Goal: Task Accomplishment & Management: Use online tool/utility

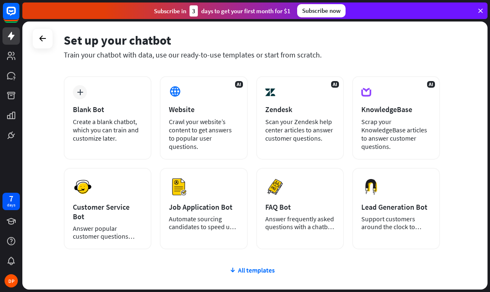
scroll to position [31, 0]
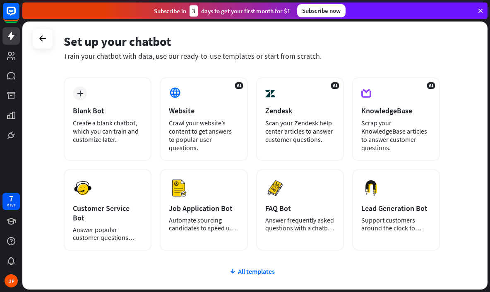
click at [314, 219] on div "Answer frequently asked questions with a chatbot and save your time." at bounding box center [300, 224] width 70 height 16
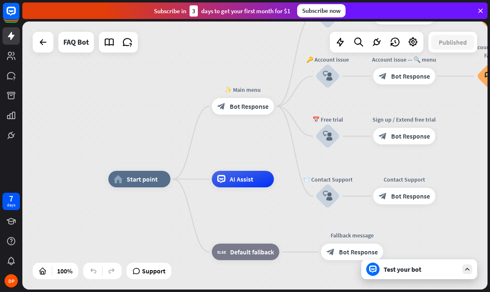
click at [452, 260] on div "Test your bot" at bounding box center [419, 270] width 116 height 20
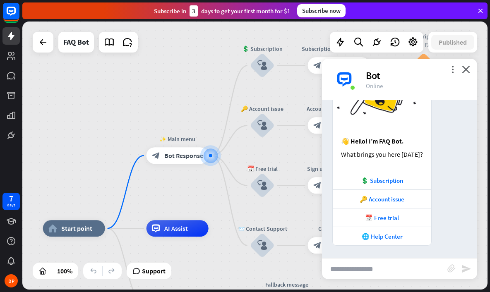
scroll to position [63, 0]
click at [388, 273] on input "text" at bounding box center [384, 269] width 125 height 21
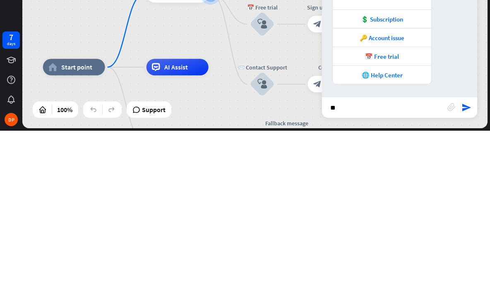
type input "**"
click at [465, 264] on icon "send" at bounding box center [467, 269] width 10 height 10
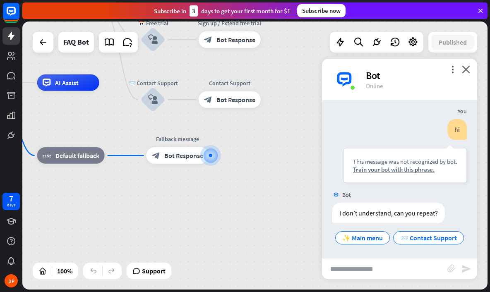
scroll to position [210, 0]
click at [409, 267] on input "text" at bounding box center [384, 269] width 125 height 21
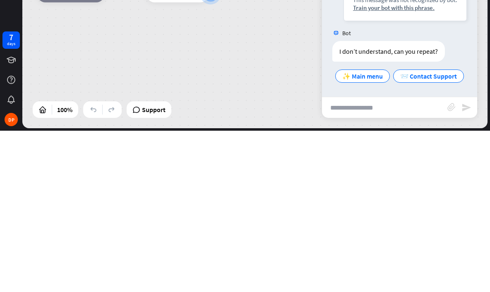
click at [87, 83] on div "home_2 Start point ✨ Main menu block_bot_response Bot Response 💲 Subscription b…" at bounding box center [166, 217] width 465 height 268
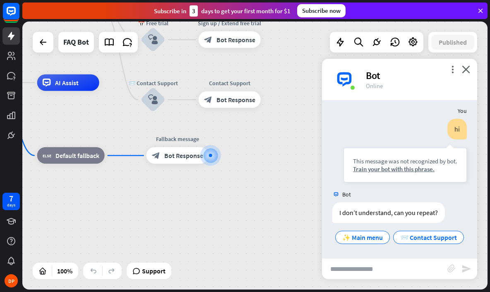
click at [406, 277] on input "text" at bounding box center [384, 269] width 125 height 21
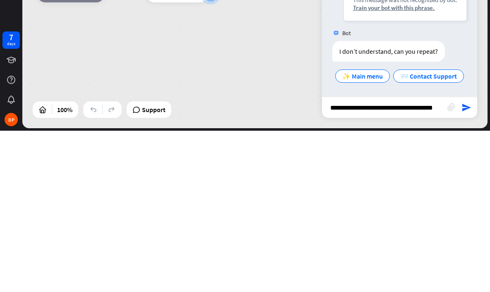
type input "**********"
click at [466, 264] on icon "send" at bounding box center [467, 269] width 10 height 10
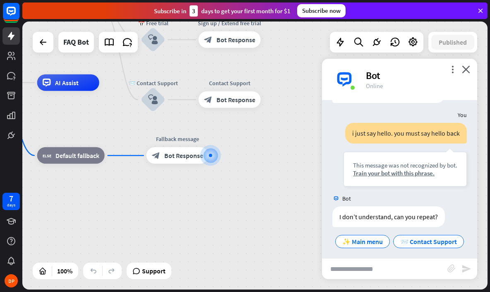
scroll to position [334, 0]
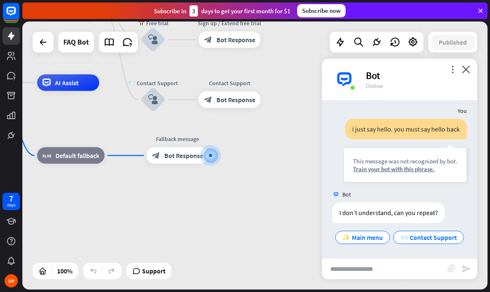
click at [476, 69] on div "more_vert close Bot Online" at bounding box center [399, 79] width 155 height 41
click at [469, 70] on icon "close" at bounding box center [466, 69] width 8 height 8
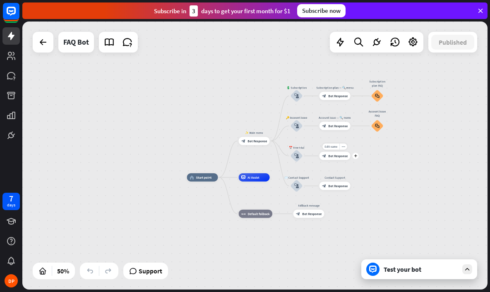
click at [41, 37] on icon at bounding box center [43, 42] width 10 height 10
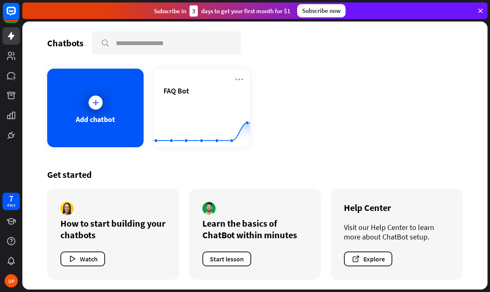
click at [106, 110] on div "Add chatbot" at bounding box center [95, 108] width 96 height 79
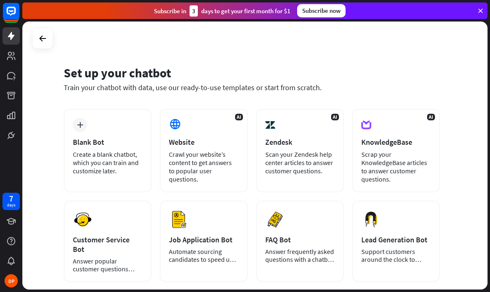
click at [127, 169] on div "Create a blank chatbot, which you can train and customize later." at bounding box center [108, 162] width 70 height 25
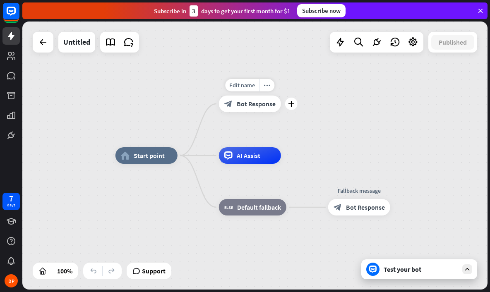
click at [251, 107] on span "Bot Response" at bounding box center [256, 104] width 39 height 8
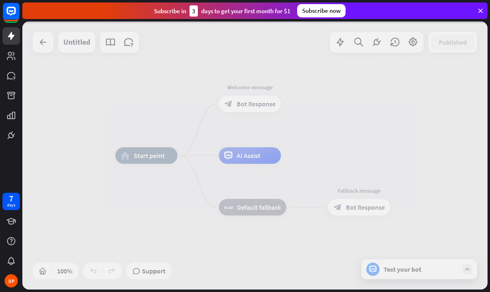
click at [257, 105] on div at bounding box center [254, 156] width 465 height 268
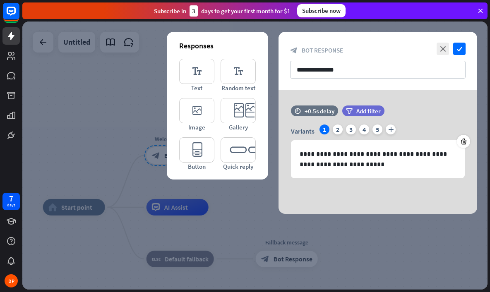
click at [461, 46] on icon "check" at bounding box center [459, 49] width 12 height 12
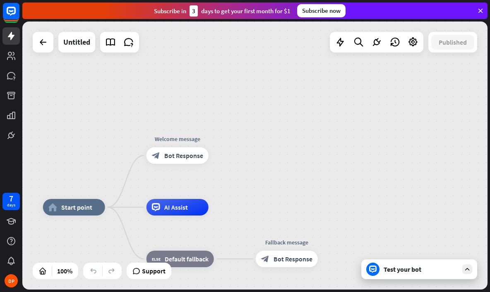
click at [426, 269] on div "Test your bot" at bounding box center [421, 269] width 75 height 8
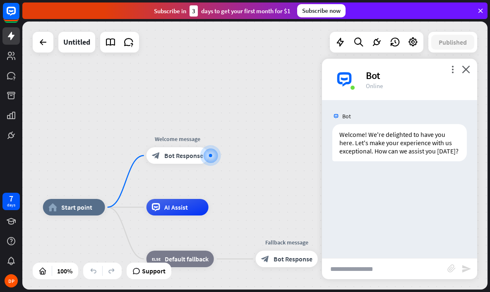
click at [369, 272] on input "text" at bounding box center [384, 269] width 125 height 21
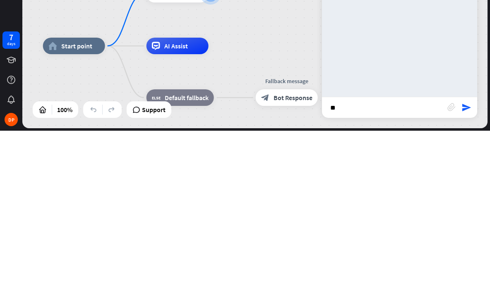
type input "**"
click at [465, 264] on icon "send" at bounding box center [467, 269] width 10 height 10
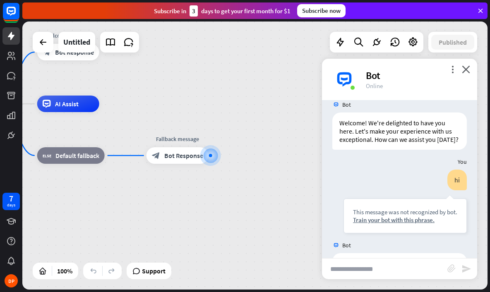
scroll to position [8, 0]
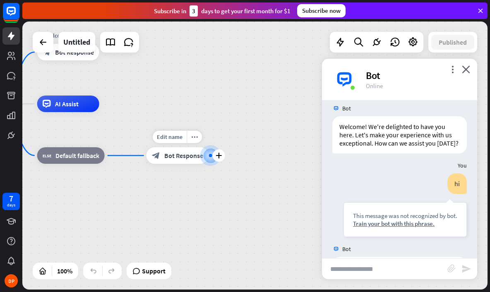
click at [192, 154] on span "Bot Response" at bounding box center [183, 155] width 39 height 8
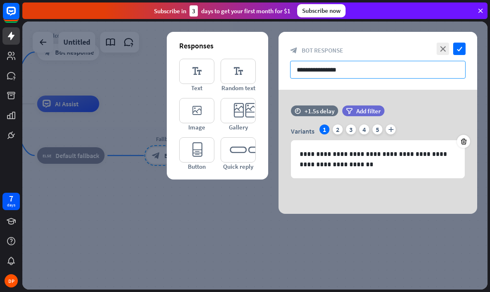
click at [332, 71] on input "**********" at bounding box center [377, 70] width 175 height 18
click at [298, 92] on div "**********" at bounding box center [378, 152] width 199 height 124
click at [242, 150] on icon "editor_quick_replies" at bounding box center [238, 149] width 35 height 25
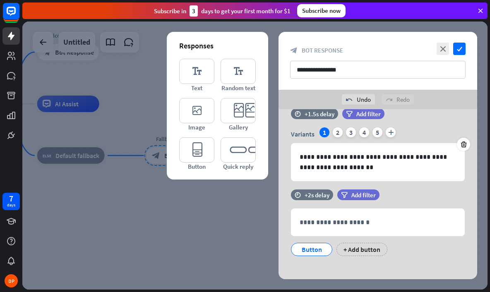
scroll to position [22, 0]
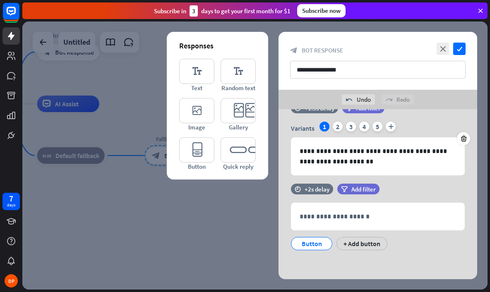
click at [384, 215] on p "**********" at bounding box center [378, 217] width 156 height 10
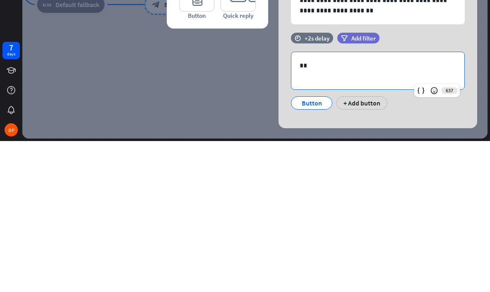
click at [312, 248] on div "Button" at bounding box center [311, 254] width 27 height 12
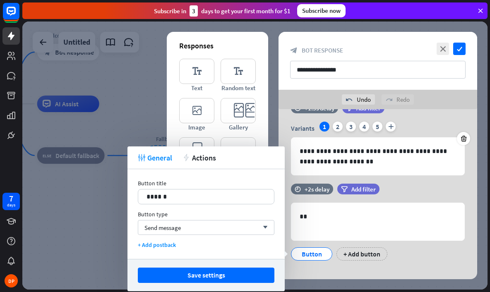
click at [244, 270] on button "Save settings" at bounding box center [206, 275] width 137 height 15
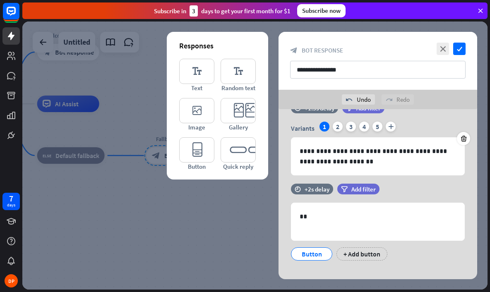
click at [462, 44] on icon "check" at bounding box center [459, 49] width 12 height 12
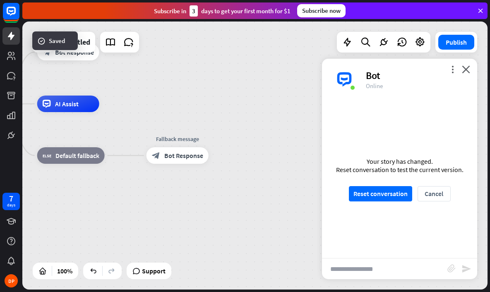
click at [394, 192] on button "Reset conversation" at bounding box center [380, 193] width 63 height 15
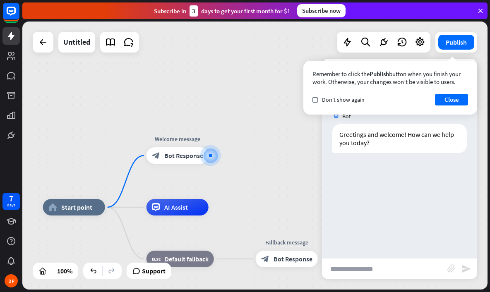
click at [453, 103] on button "Close" at bounding box center [451, 100] width 33 height 12
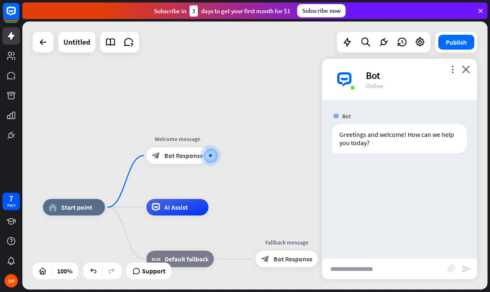
click at [374, 266] on input "text" at bounding box center [384, 269] width 125 height 21
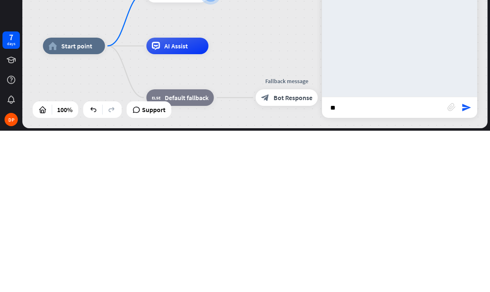
type input "**"
click at [466, 264] on icon "send" at bounding box center [467, 269] width 10 height 10
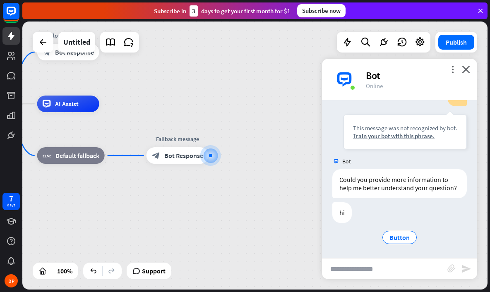
scroll to position [87, 0]
click at [404, 238] on span "Button" at bounding box center [399, 237] width 20 height 8
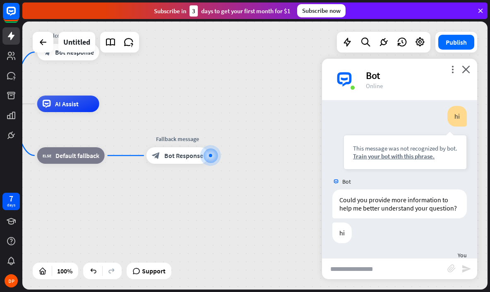
scroll to position [67, 0]
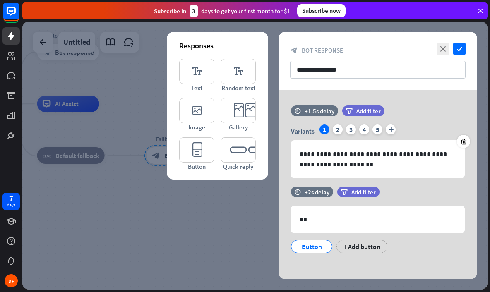
click at [462, 43] on icon "check" at bounding box center [459, 49] width 12 height 12
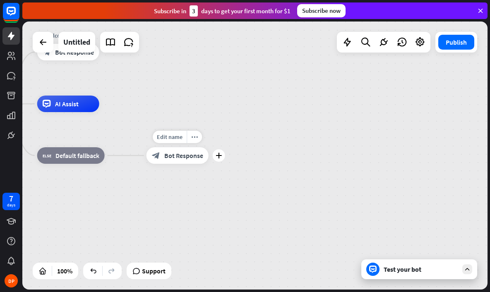
click at [180, 161] on div "block_bot_response Bot Response" at bounding box center [178, 155] width 62 height 17
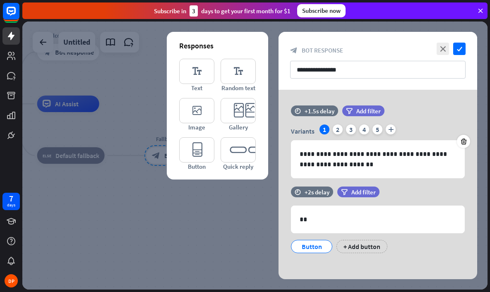
click at [105, 185] on div at bounding box center [254, 156] width 465 height 268
